Goal: Complete Application Form: Complete application form

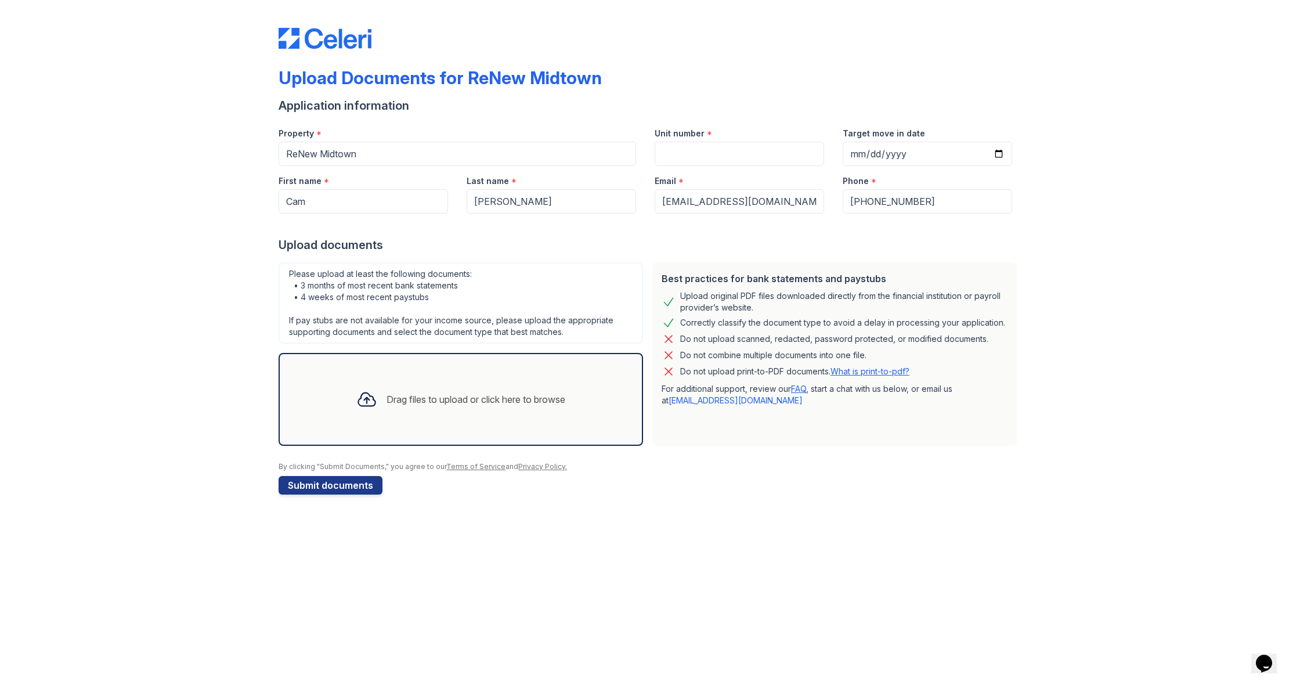
click at [464, 389] on div "Drag files to upload or click here to browse" at bounding box center [460, 398] width 227 height 39
click at [365, 396] on icon at bounding box center [366, 399] width 21 height 21
click at [375, 391] on div at bounding box center [367, 399] width 30 height 30
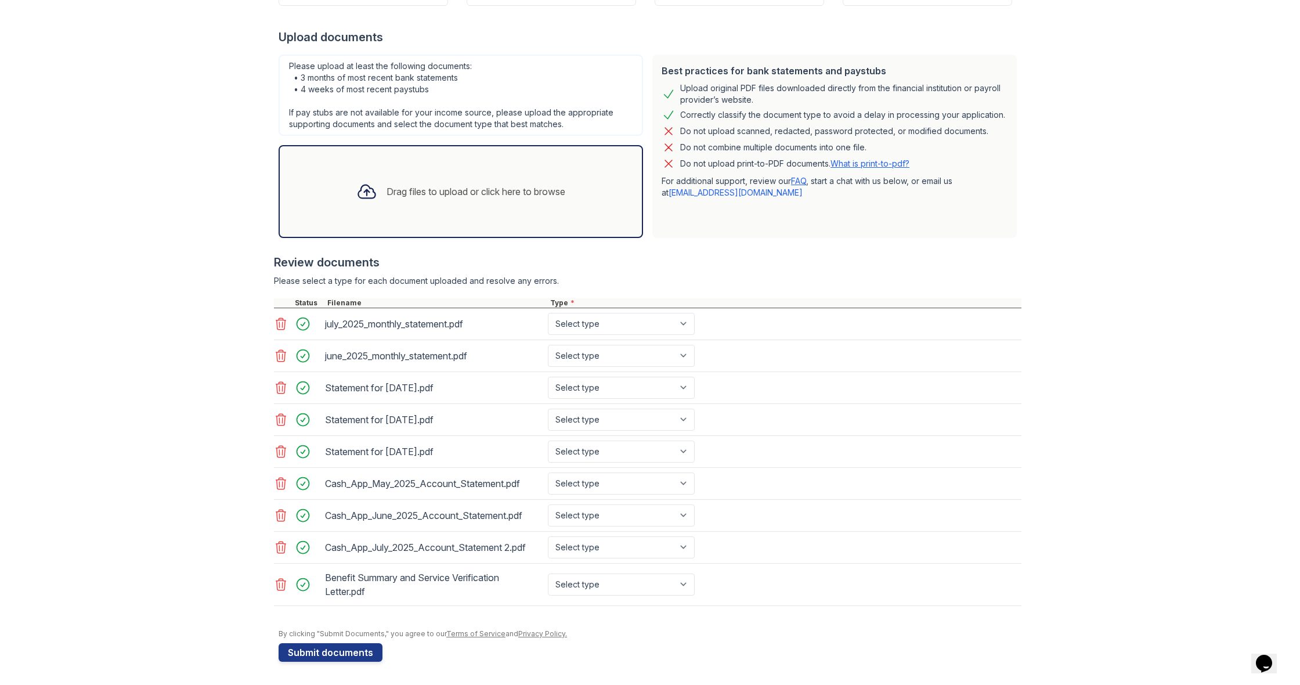
scroll to position [208, 0]
select select "paystub"
select select "bank_statement"
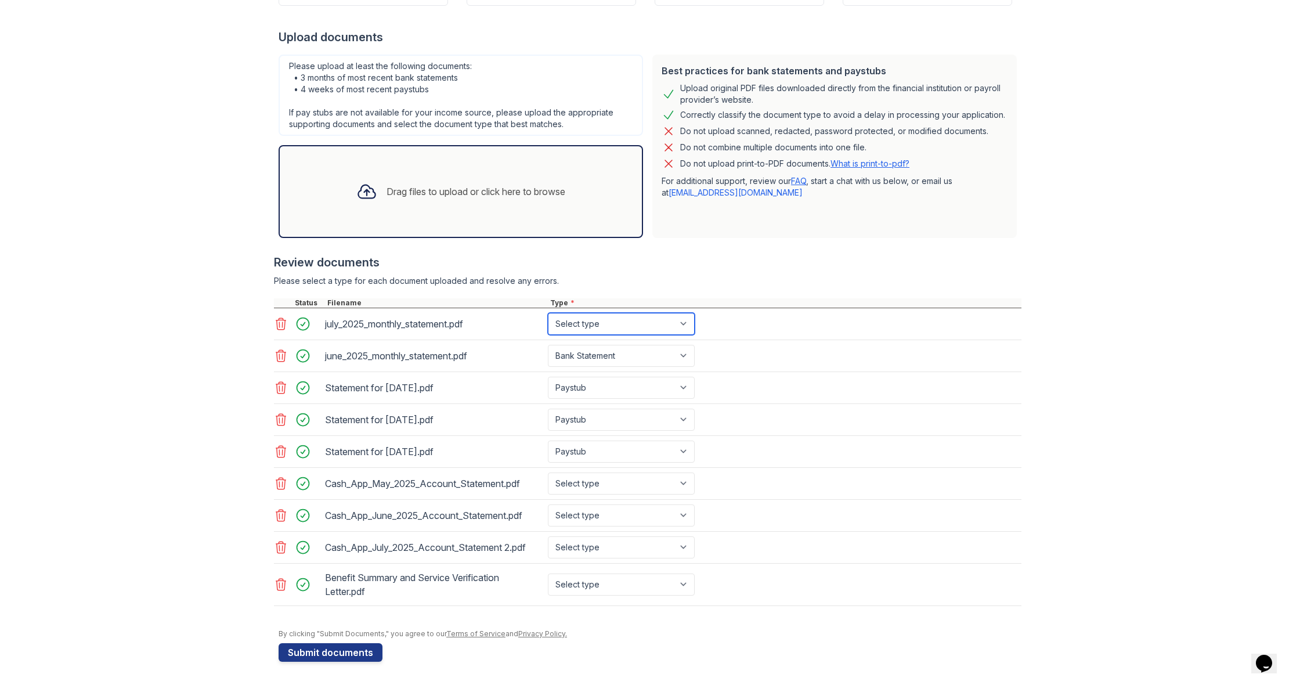
select select "bank_statement"
select select "benefit_award_letter"
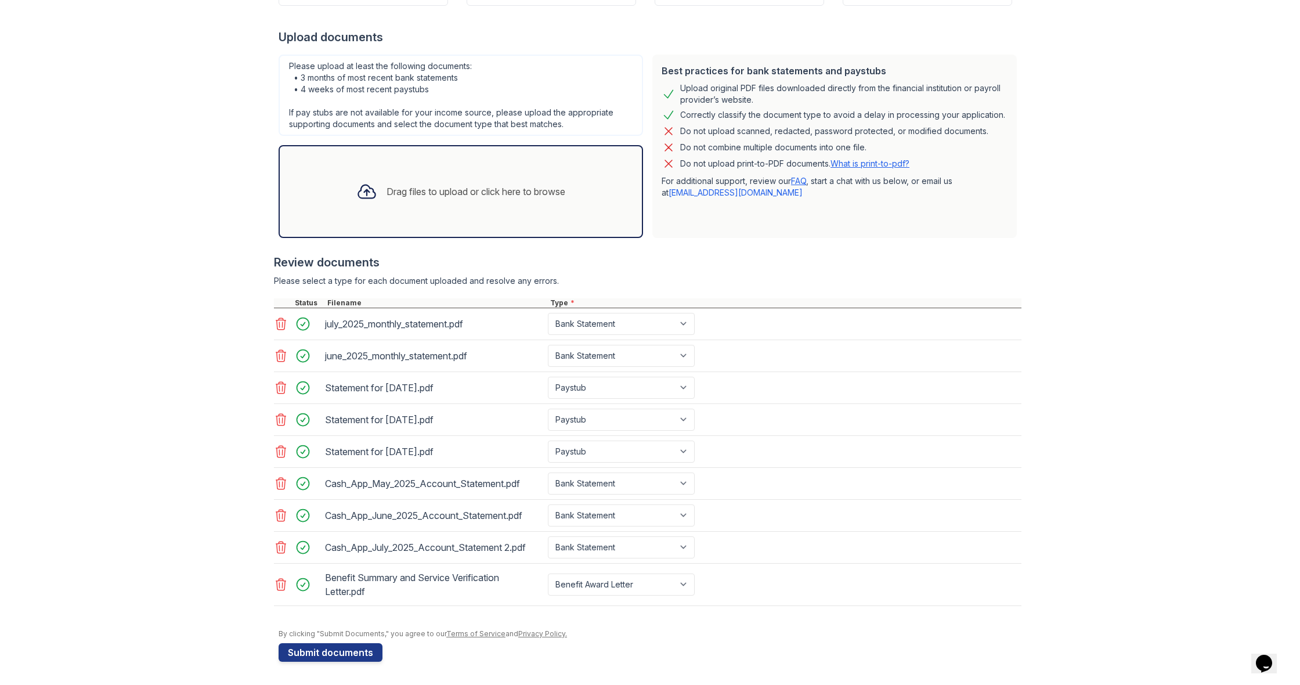
click at [550, 610] on div at bounding box center [647, 612] width 747 height 12
click at [347, 653] on button "Submit documents" at bounding box center [331, 652] width 104 height 19
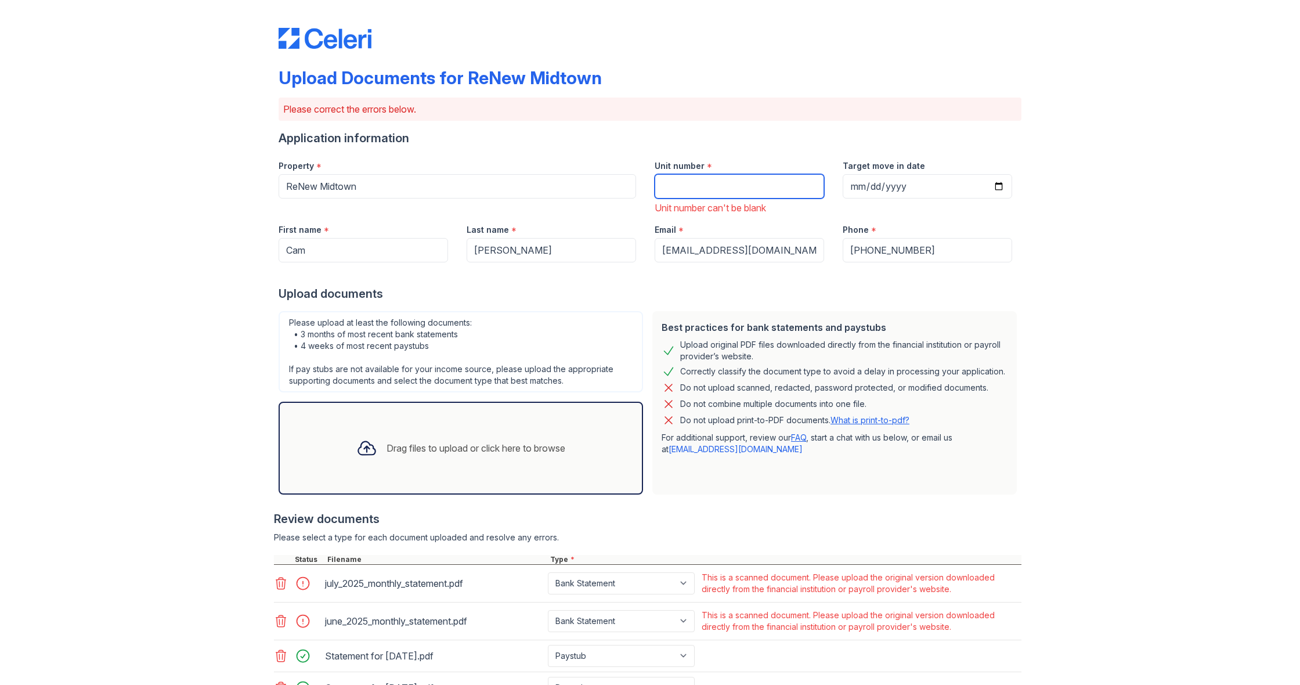
click at [708, 191] on input "Unit number" at bounding box center [739, 186] width 169 height 24
type input "828"
click at [599, 343] on div "Please upload at least the following documents: • 3 months of most recent bank …" at bounding box center [461, 351] width 364 height 81
click at [870, 182] on input "Target move in date" at bounding box center [927, 186] width 169 height 24
type input "[DATE]"
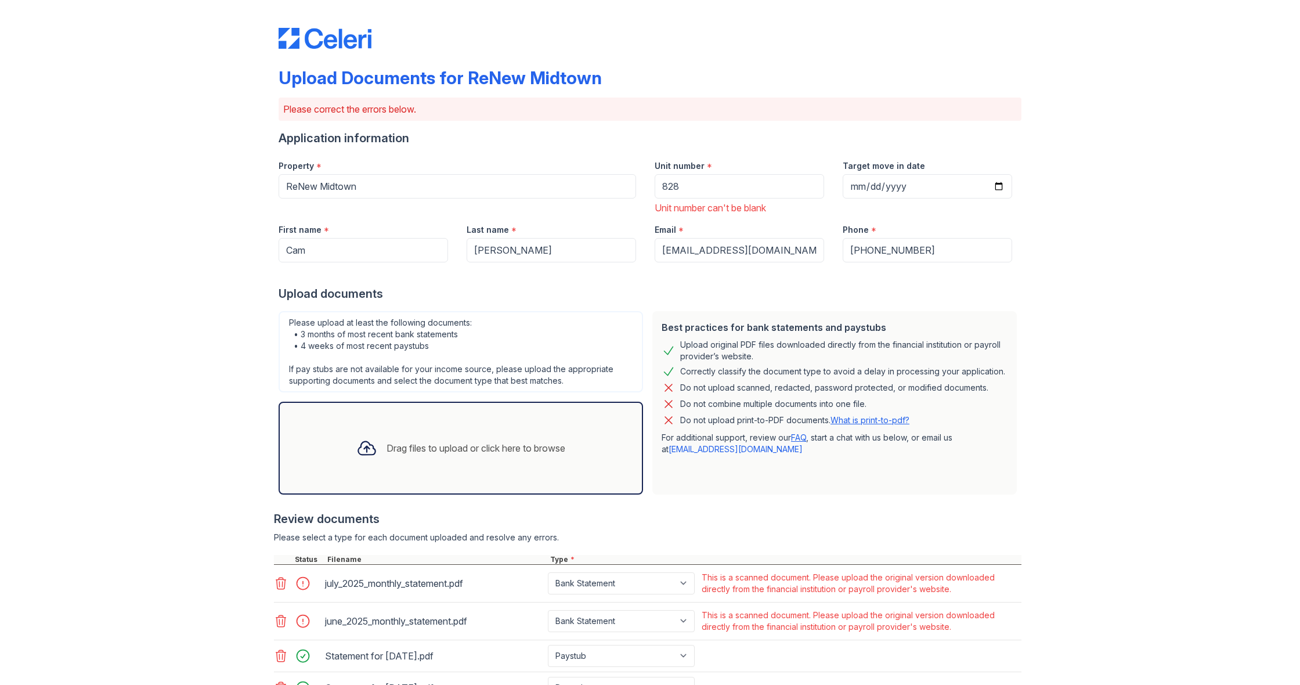
click at [834, 283] on div at bounding box center [650, 273] width 743 height 23
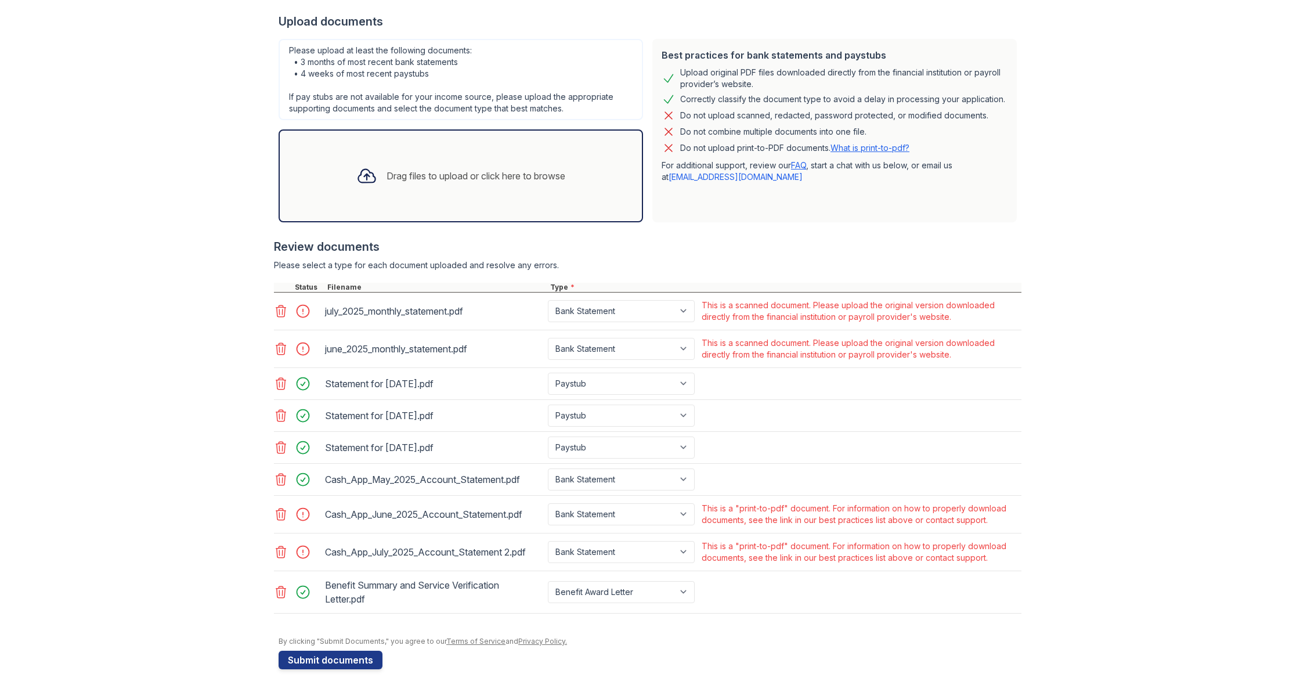
scroll to position [275, 0]
click at [281, 549] on icon at bounding box center [281, 549] width 14 height 14
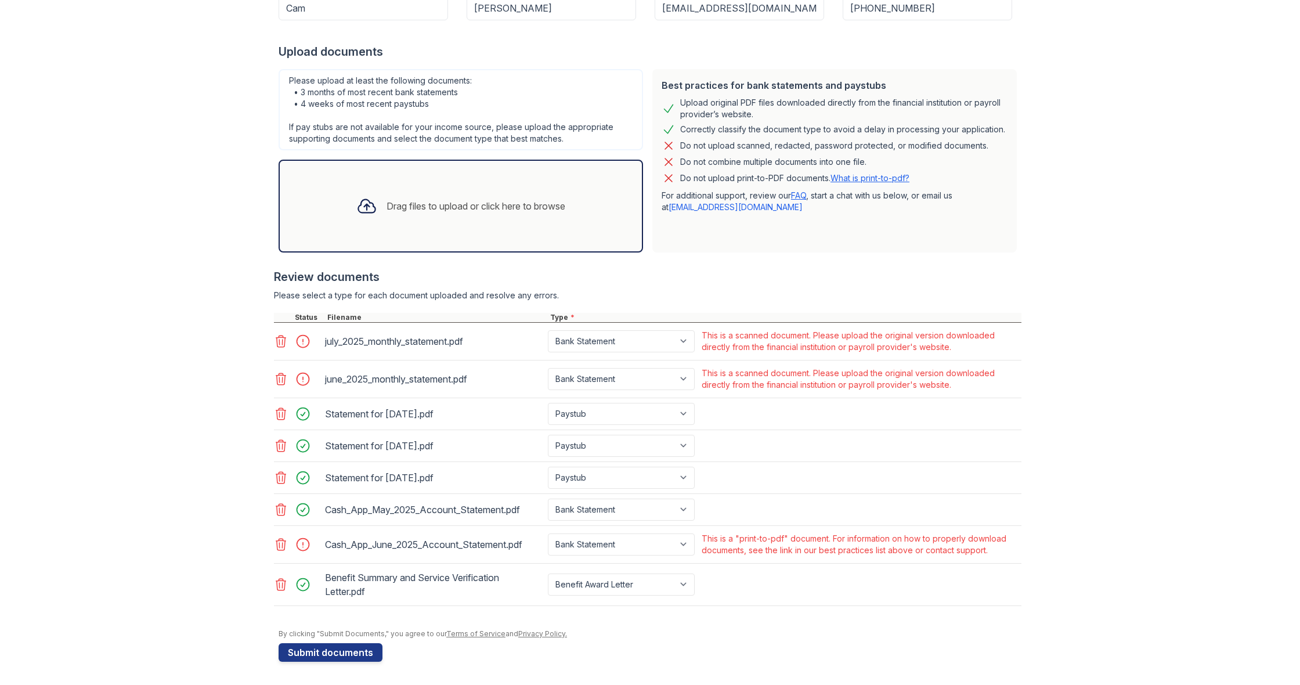
click at [277, 544] on icon at bounding box center [281, 544] width 10 height 12
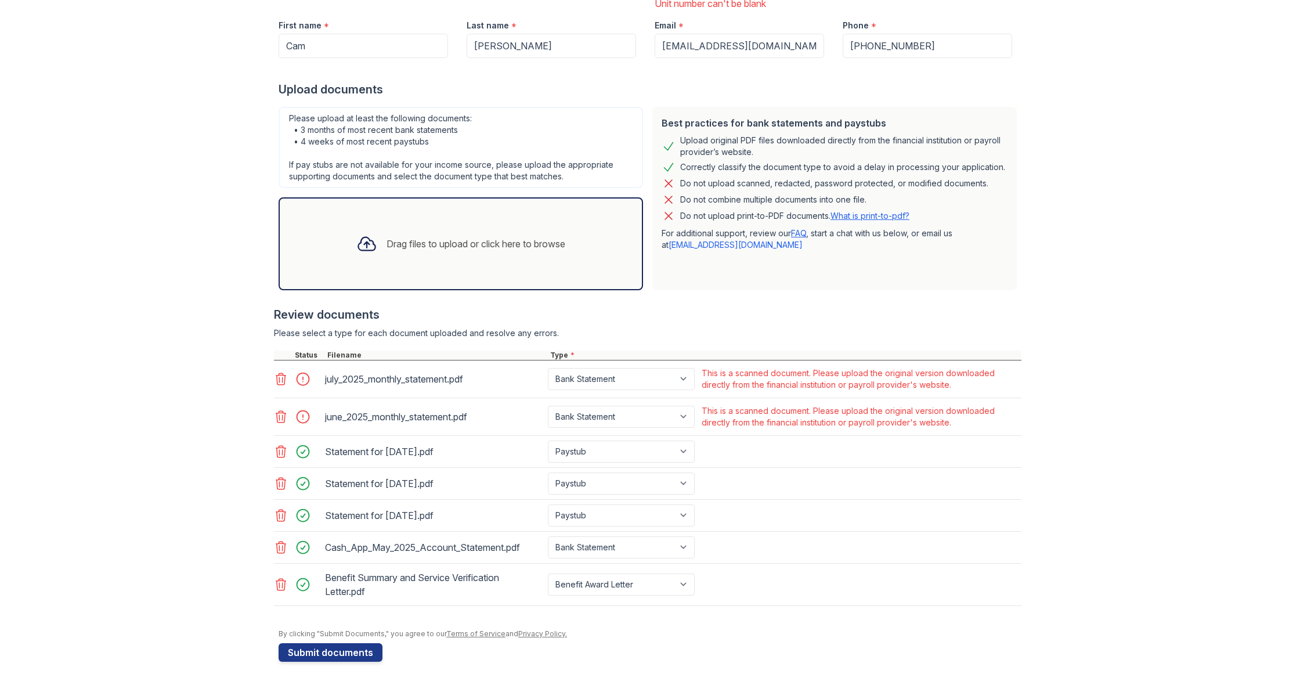
click at [282, 417] on icon at bounding box center [281, 417] width 10 height 12
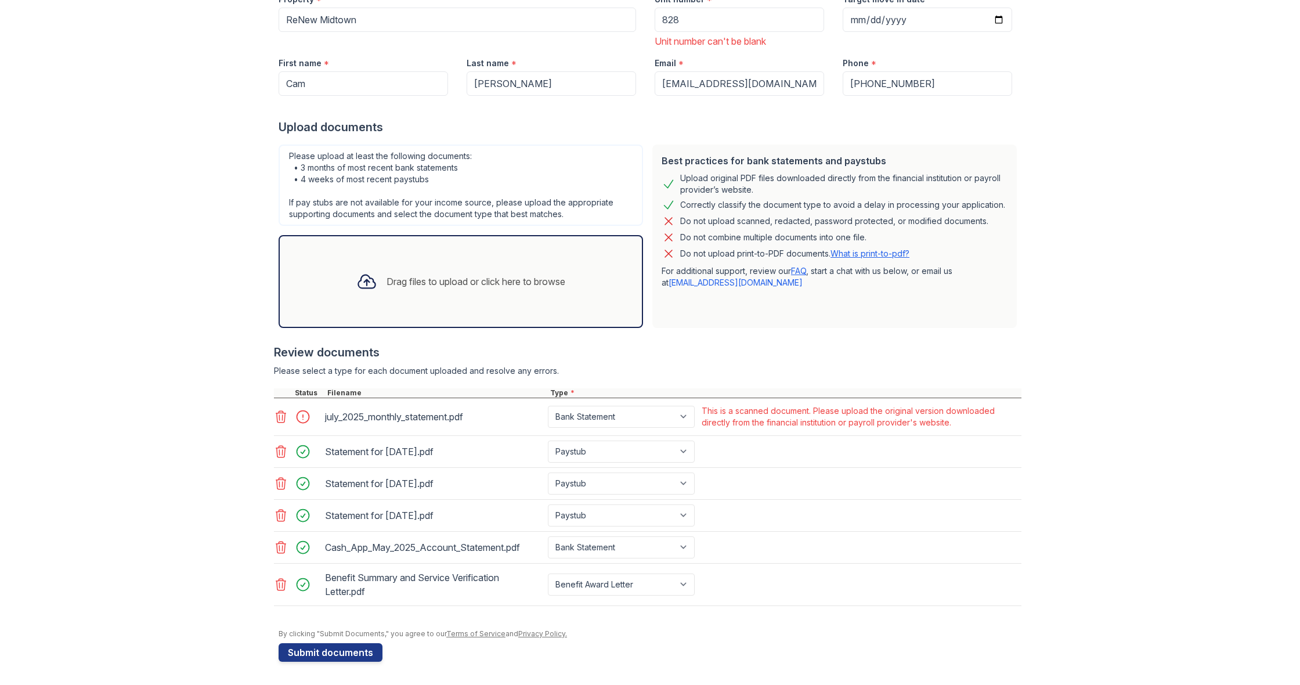
click at [279, 415] on icon at bounding box center [281, 417] width 10 height 12
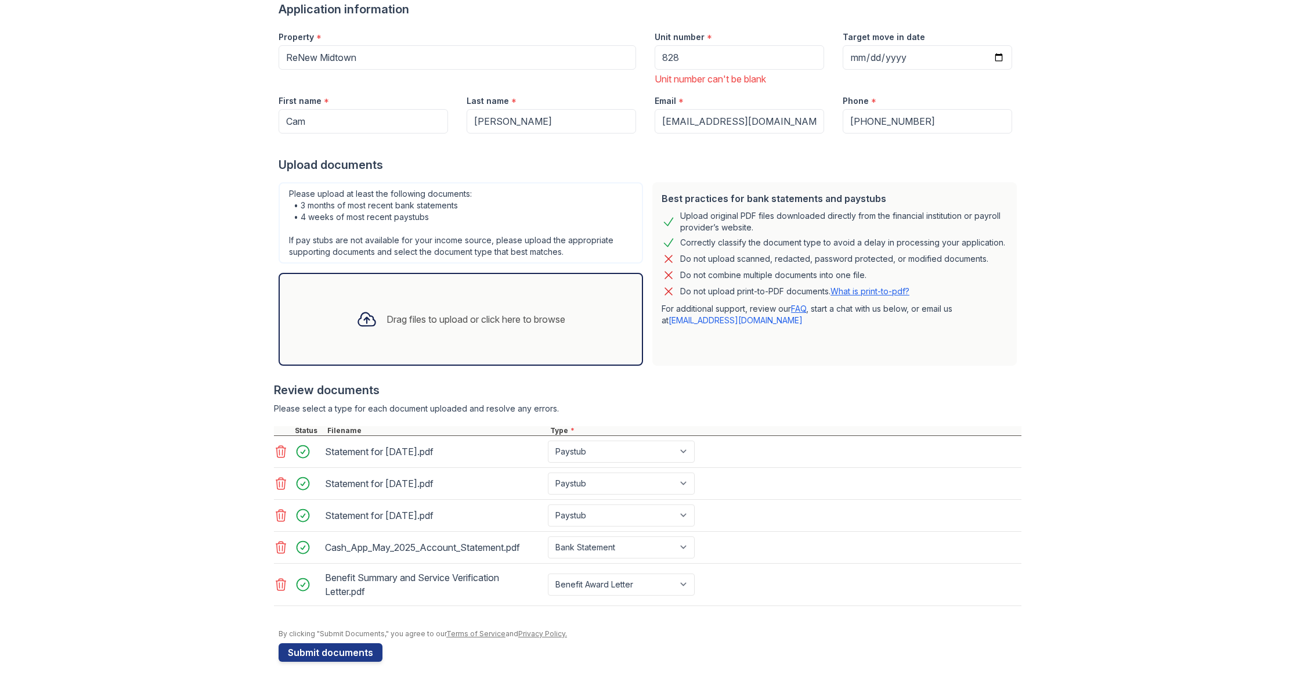
scroll to position [129, 0]
drag, startPoint x: 352, startPoint y: 684, endPoint x: 1113, endPoint y: 563, distance: 770.9
click at [1113, 563] on div "Upload Documents for ReNew Midtown Please correct the errors below. Application…" at bounding box center [650, 278] width 1263 height 814
click at [167, 608] on div "Upload Documents for ReNew Midtown Please correct the errors below. Application…" at bounding box center [650, 278] width 1263 height 814
click at [371, 322] on icon at bounding box center [366, 319] width 17 height 13
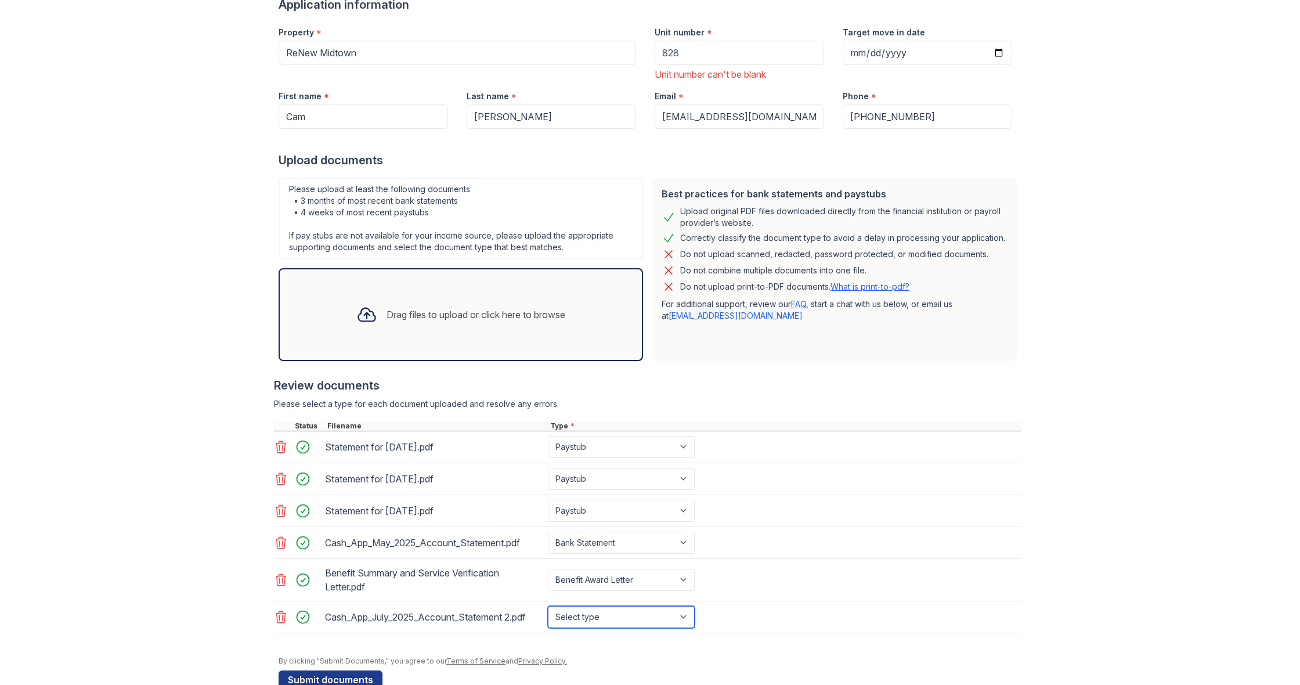
scroll to position [132, 0]
select select "bank_statement"
click at [671, 656] on div at bounding box center [650, 652] width 743 height 12
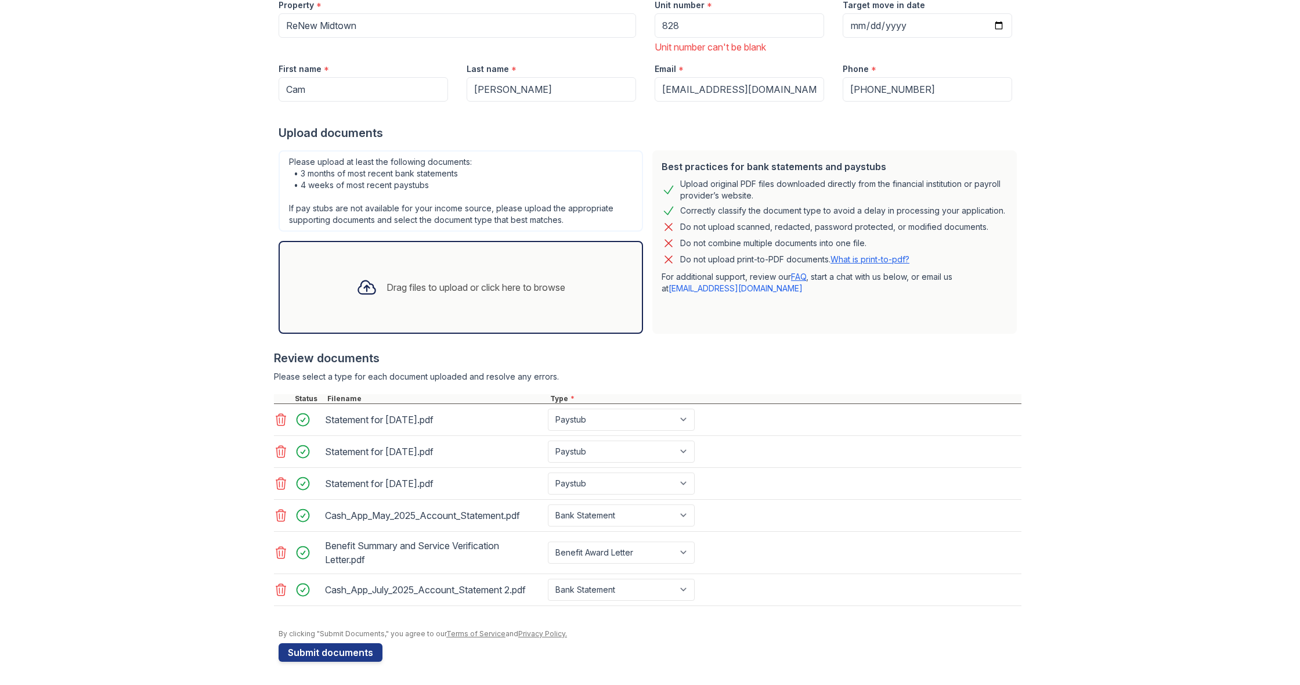
scroll to position [0, 0]
click at [483, 319] on div "Drag files to upload or click here to browse" at bounding box center [461, 287] width 364 height 93
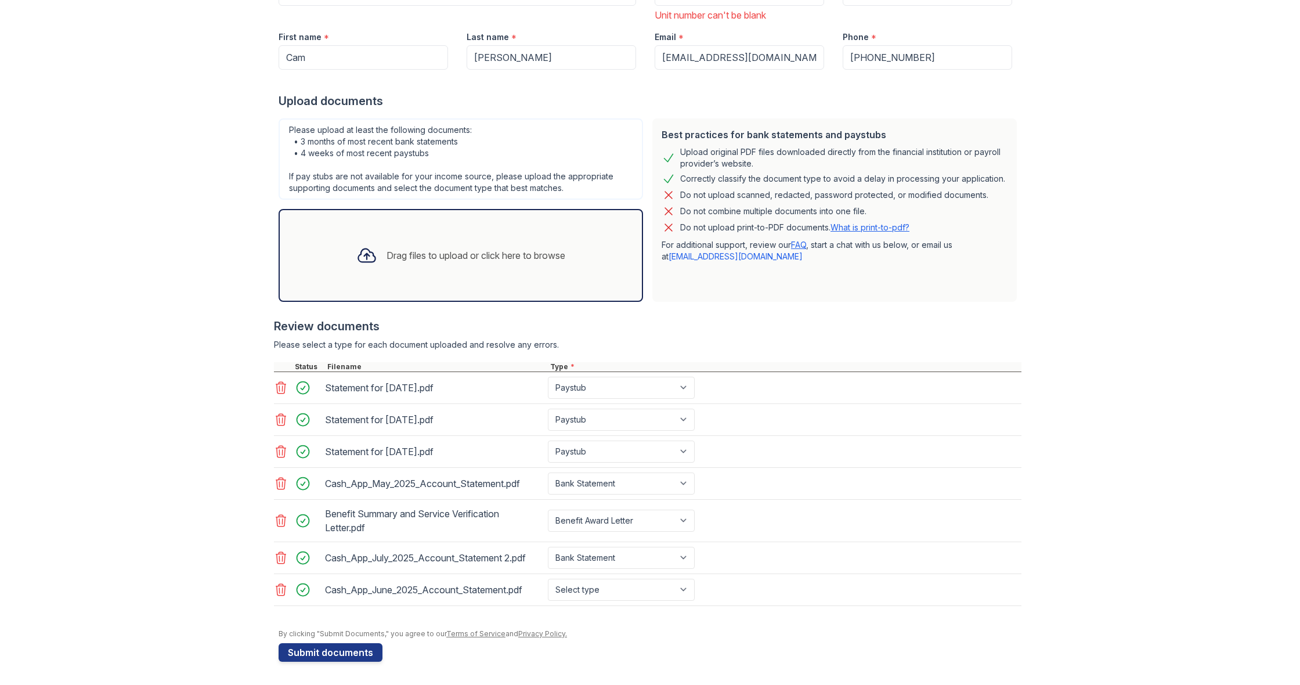
scroll to position [193, 0]
select select "bank_statement"
click at [504, 620] on div at bounding box center [650, 623] width 743 height 12
click at [425, 271] on div "Drag files to upload or click here to browse" at bounding box center [460, 255] width 227 height 39
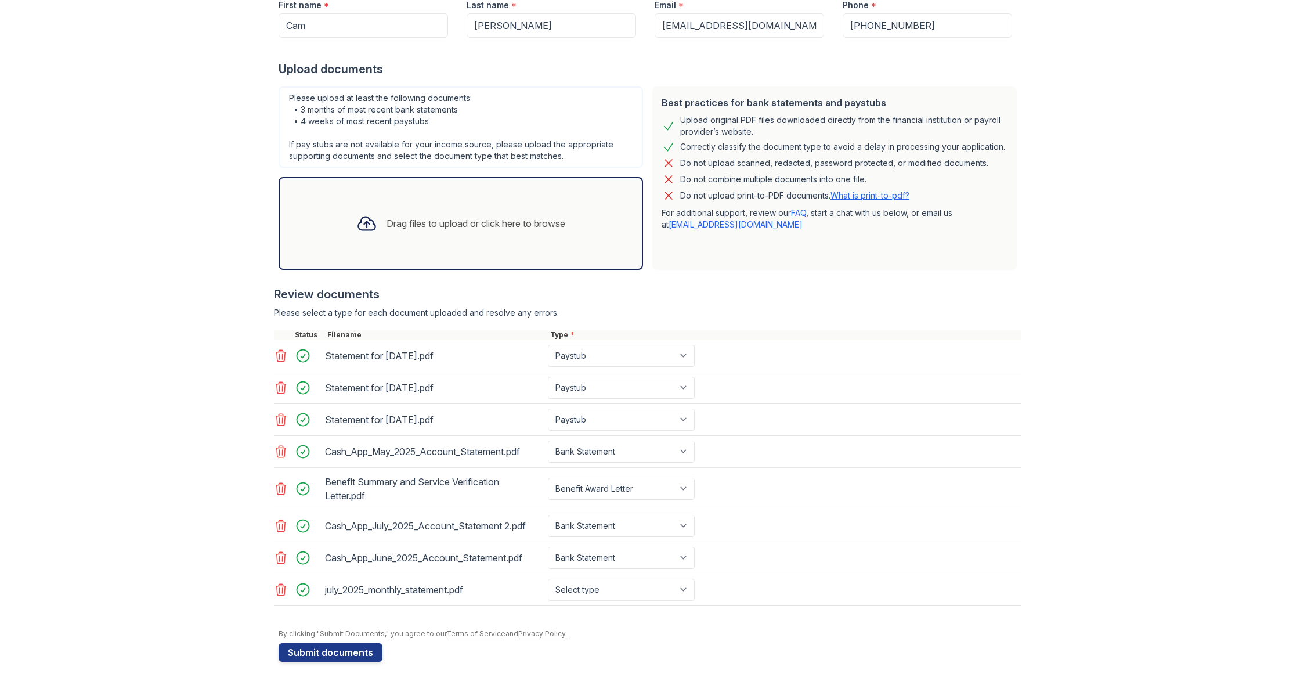
scroll to position [225, 0]
select select "bank_statement"
click at [457, 233] on div "Drag files to upload or click here to browse" at bounding box center [460, 224] width 227 height 39
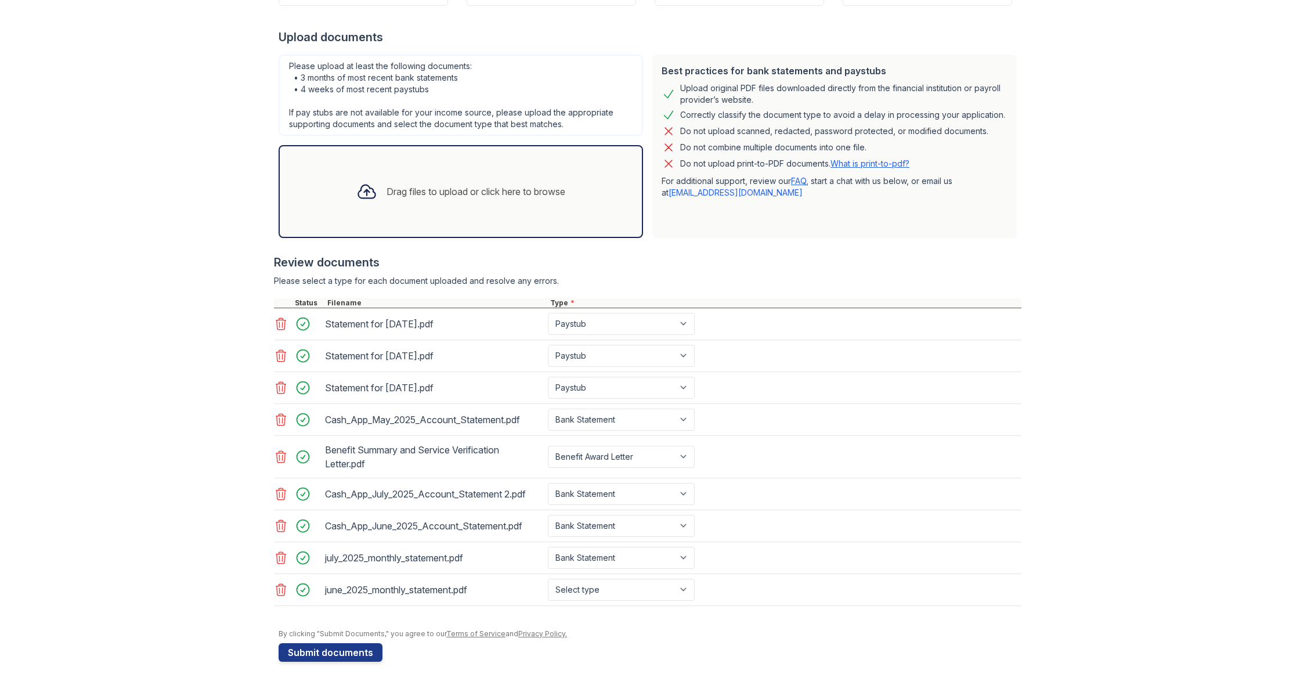
scroll to position [0, 0]
click at [584, 573] on div "july_2025_monthly_statement.pdf Select type Paystub Bank Statement Offer Letter…" at bounding box center [647, 558] width 747 height 32
select select "bank_statement"
click at [542, 222] on div "Drag files to upload or click here to browse" at bounding box center [461, 191] width 364 height 93
click at [324, 653] on button "Submit documents" at bounding box center [331, 652] width 104 height 19
